Goal: Go to known website: Access a specific website the user already knows

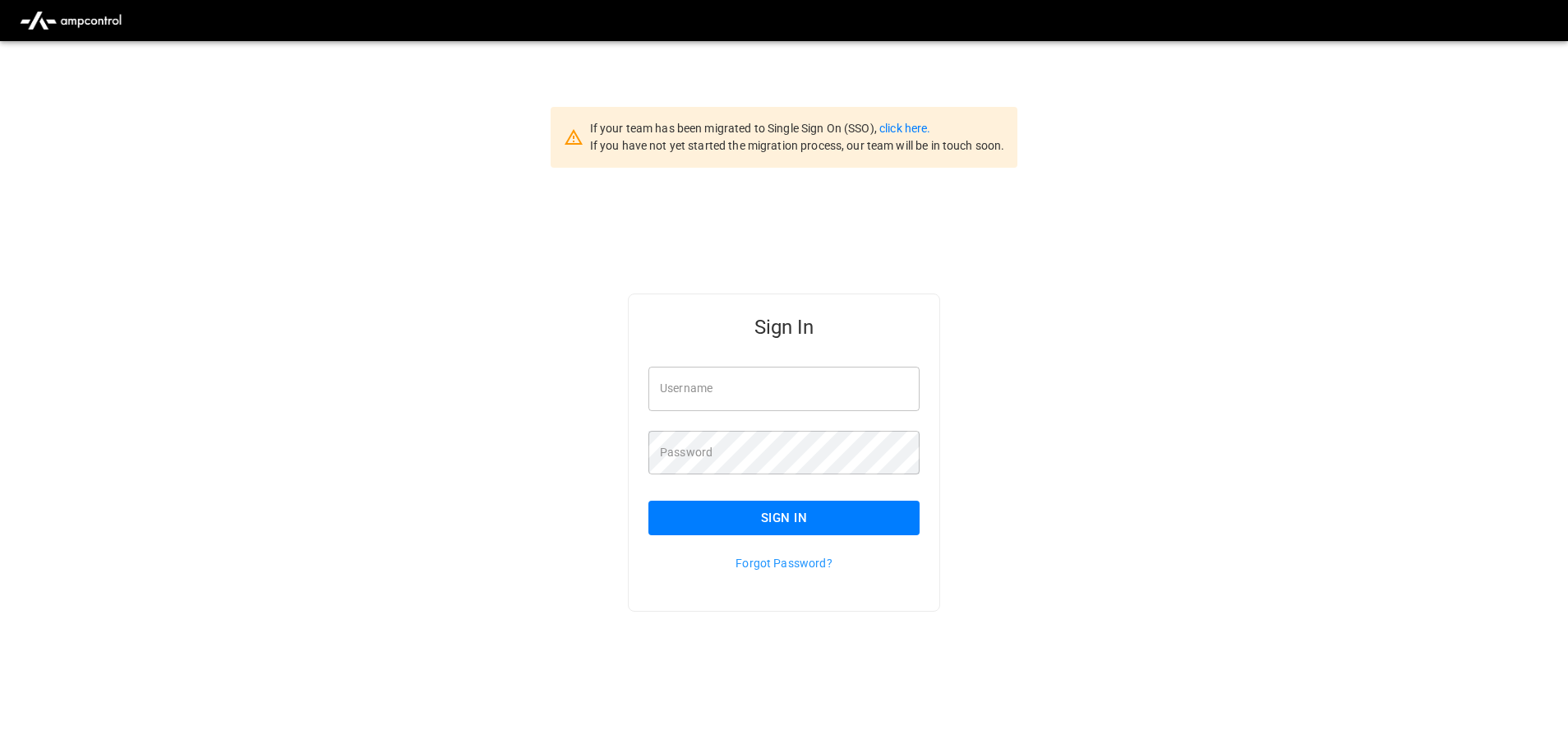
type input "**********"
click at [757, 513] on button "Sign In" at bounding box center [784, 517] width 272 height 34
